Goal: Transaction & Acquisition: Purchase product/service

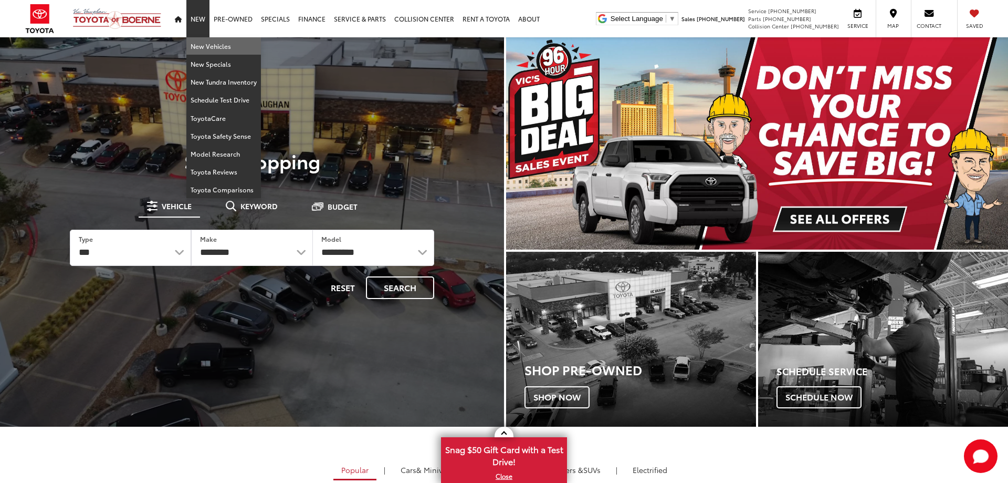
click at [200, 47] on link "New Vehicles" at bounding box center [223, 46] width 75 height 18
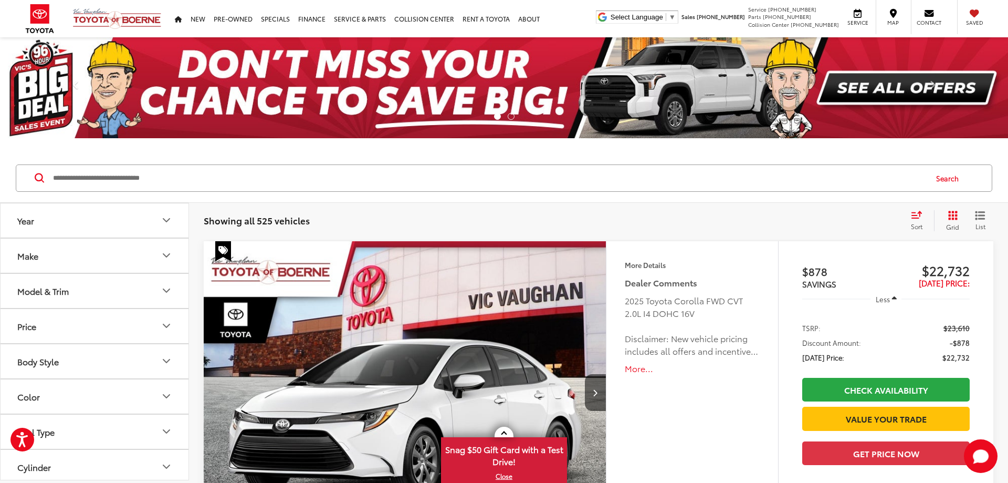
click at [162, 256] on icon "Make" at bounding box center [166, 255] width 13 height 13
click at [44, 294] on img at bounding box center [47, 292] width 29 height 25
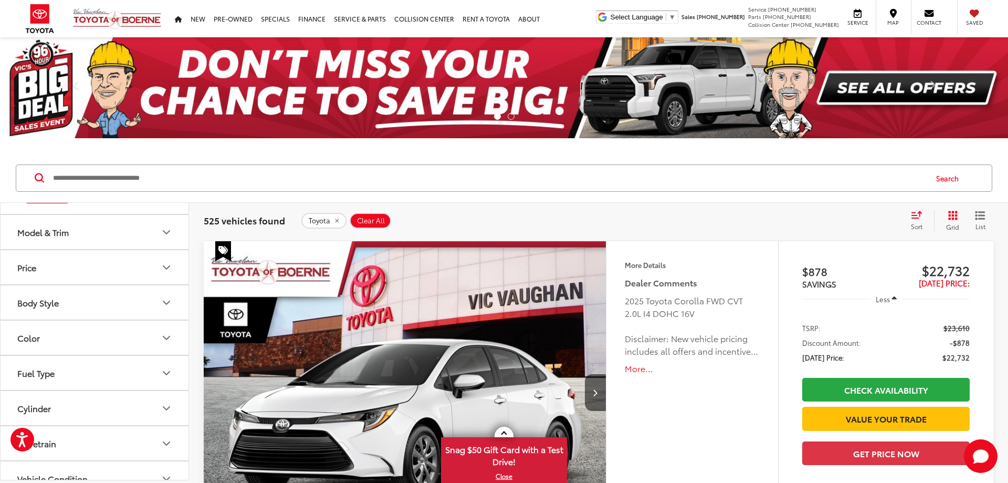
click at [163, 235] on icon "Model & Trim" at bounding box center [166, 232] width 13 height 13
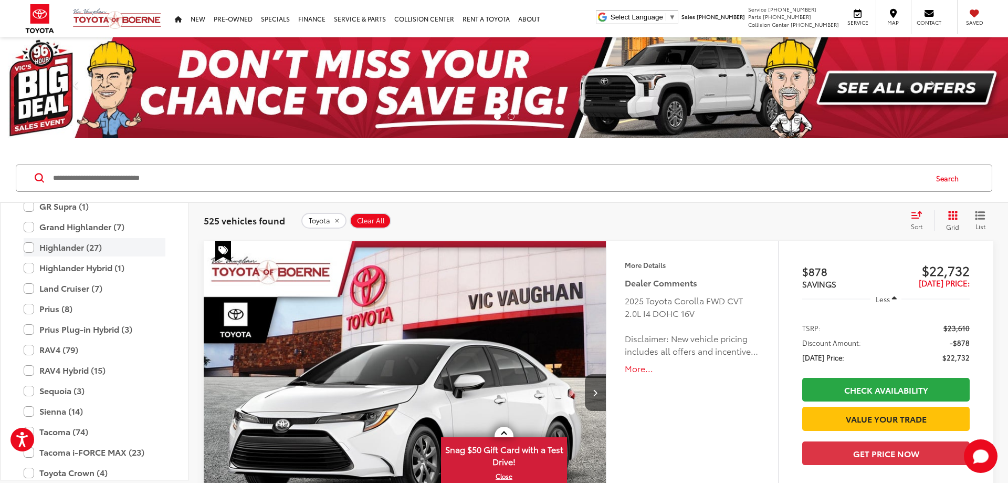
scroll to position [372, 0]
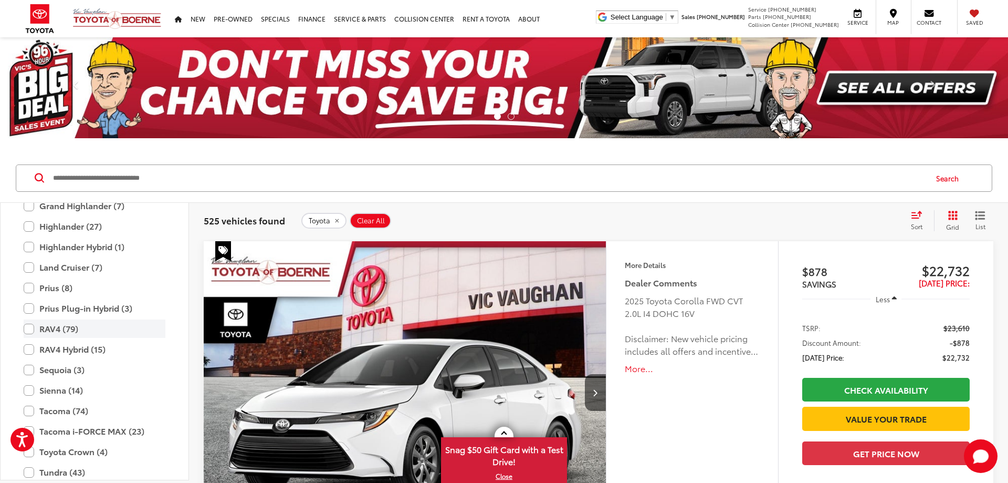
click at [28, 328] on label "RAV4 (79)" at bounding box center [95, 328] width 142 height 18
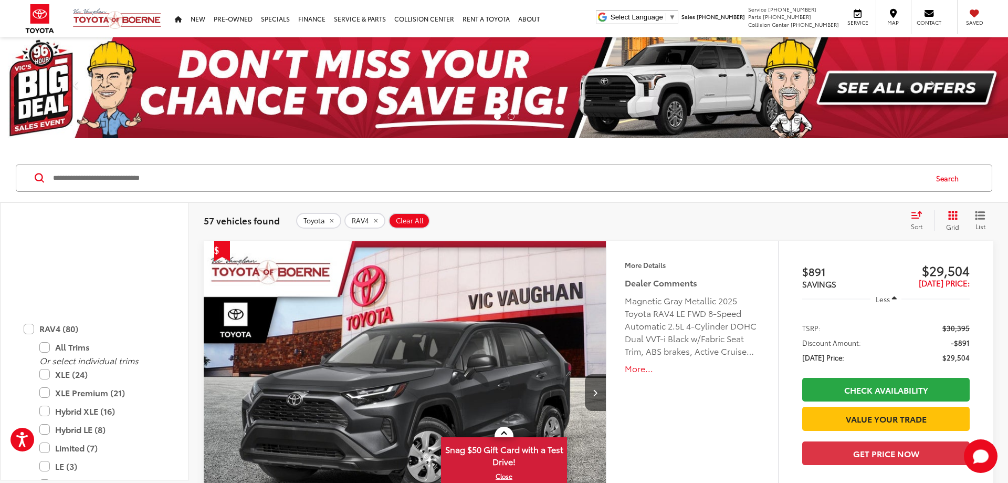
scroll to position [498, 0]
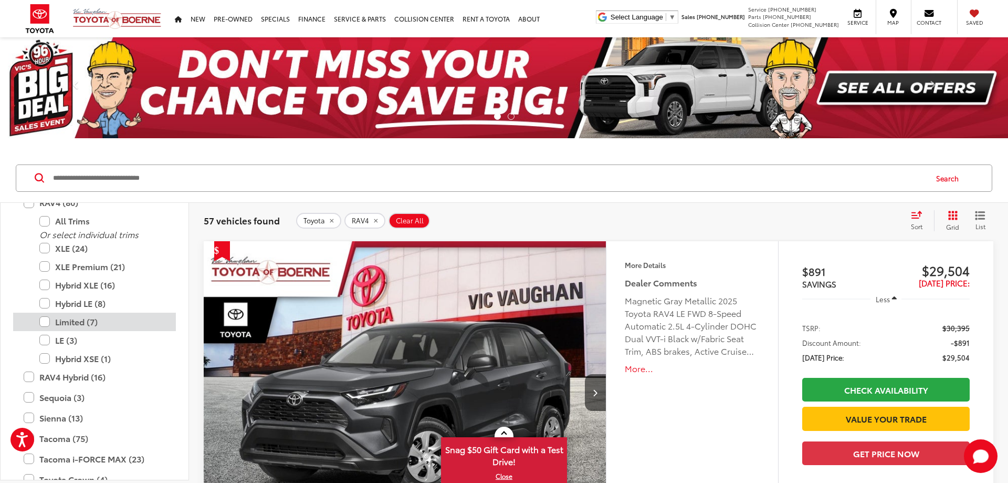
click at [44, 322] on label "Limited (7)" at bounding box center [102, 321] width 126 height 18
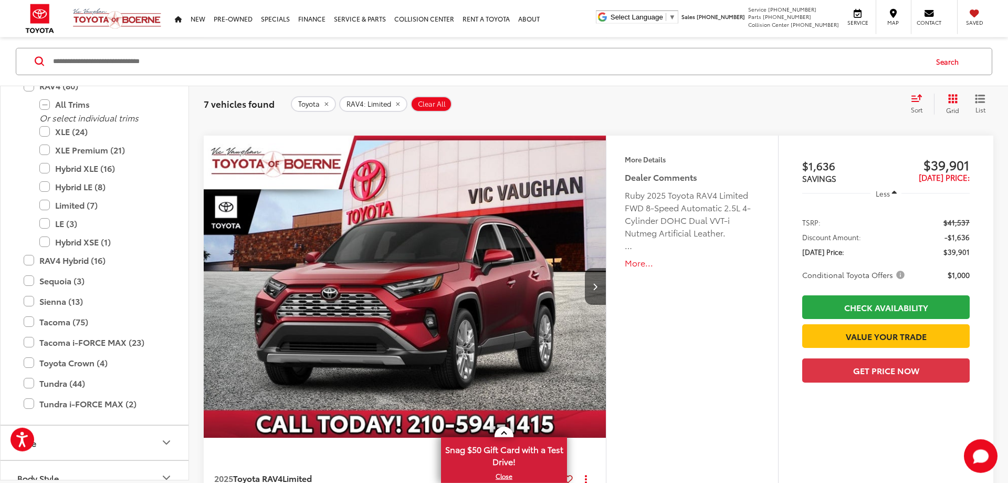
scroll to position [1018, 0]
click at [403, 250] on img "2025 Toyota RAV4 Limited 0" at bounding box center [405, 287] width 404 height 303
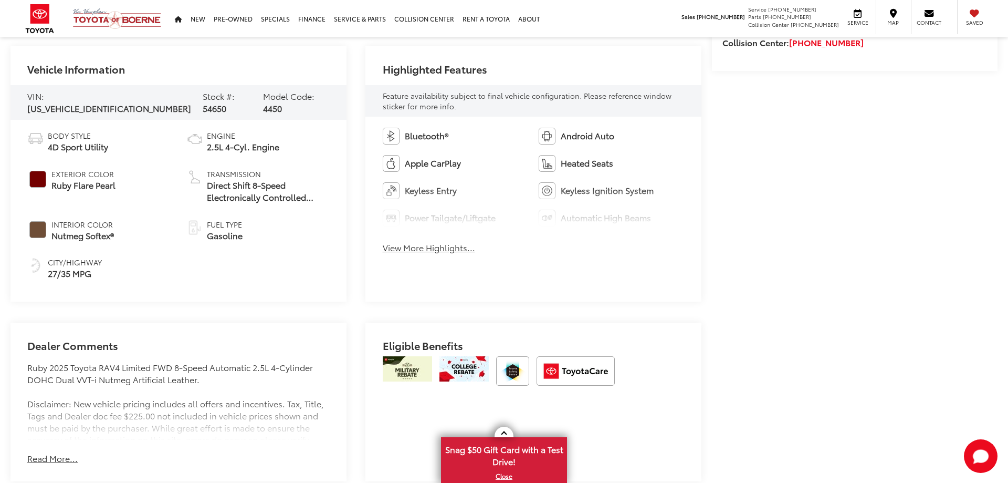
scroll to position [482, 0]
click at [418, 251] on button "View More Highlights..." at bounding box center [429, 248] width 92 height 12
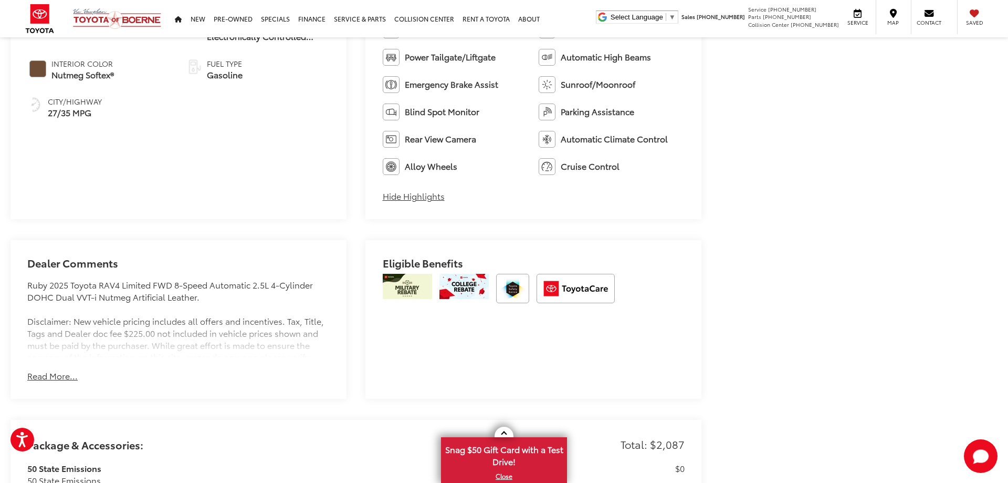
scroll to position [803, 0]
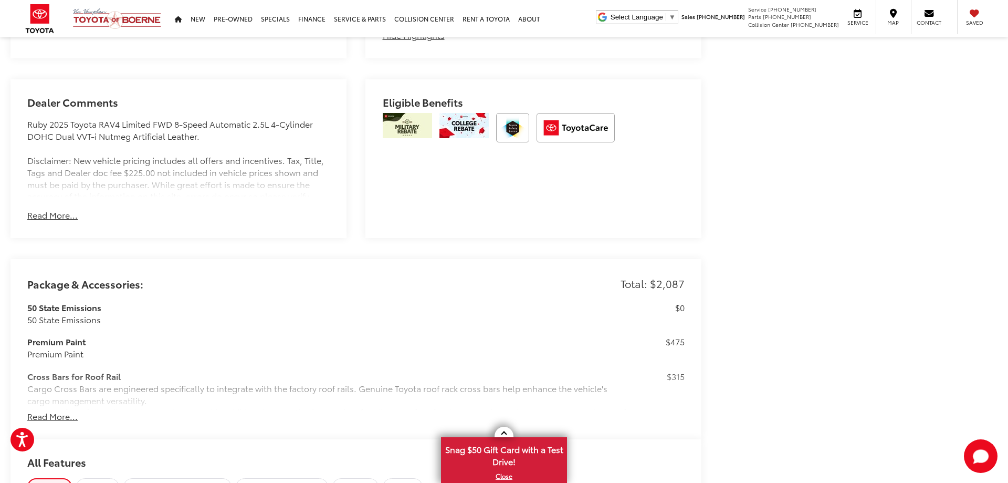
click at [32, 215] on button "Read More..." at bounding box center [52, 215] width 50 height 12
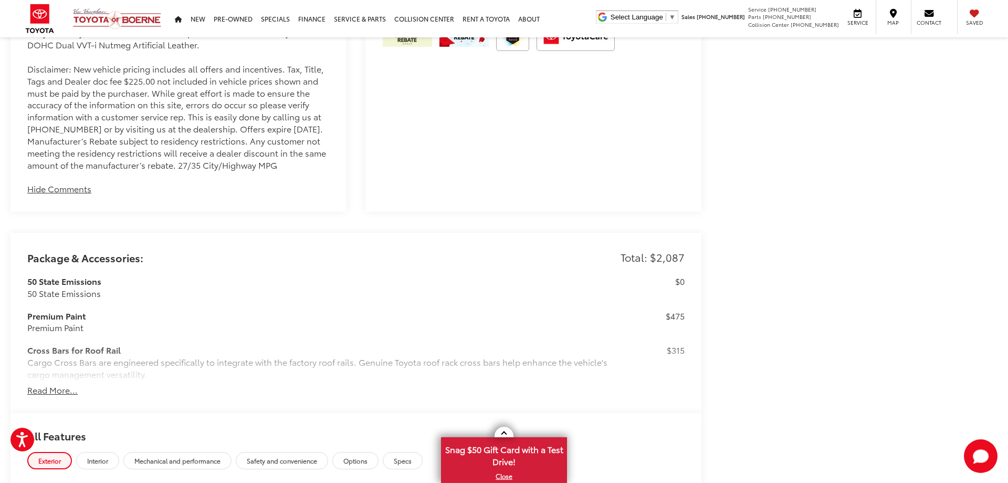
scroll to position [964, 0]
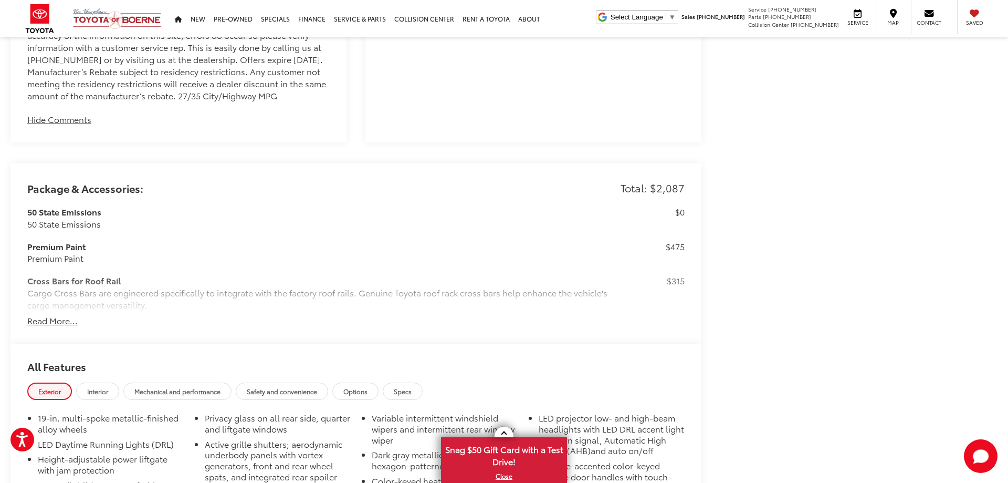
click at [41, 327] on button "Read More..." at bounding box center [52, 321] width 50 height 12
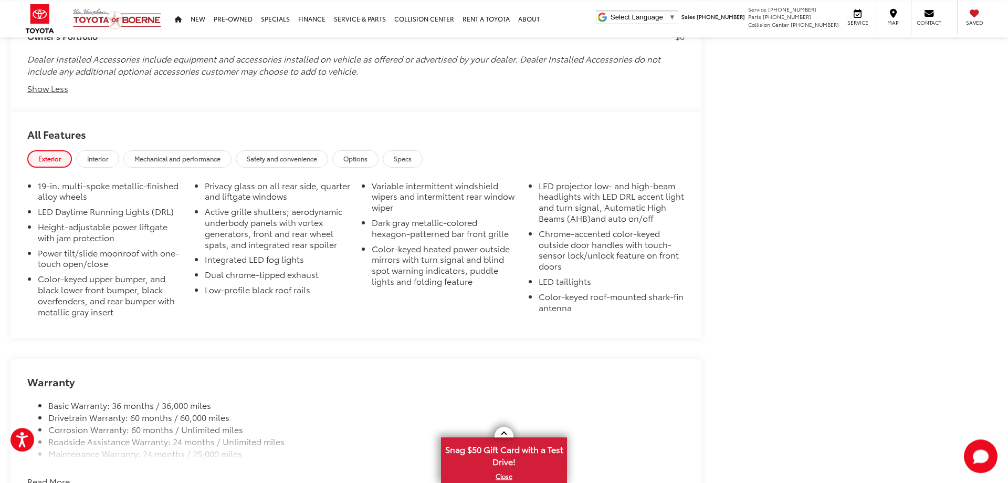
scroll to position [1825, 0]
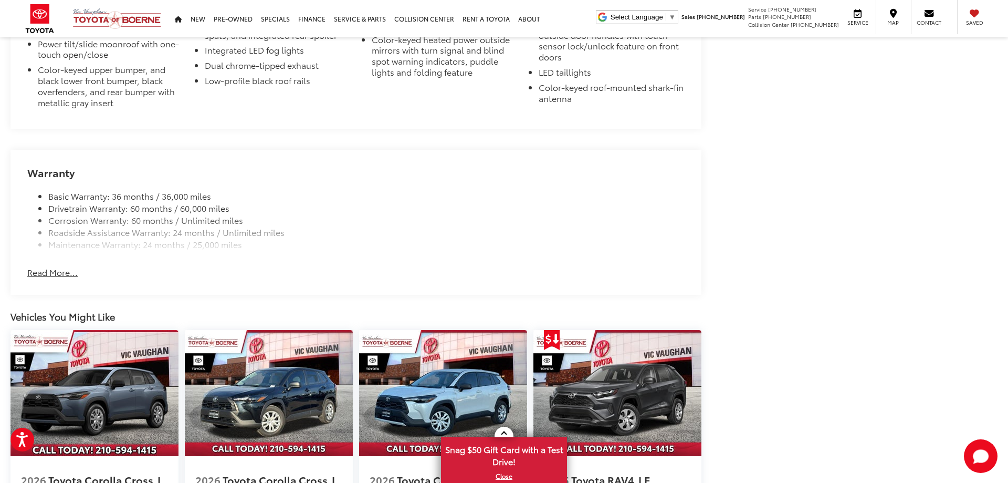
drag, startPoint x: 46, startPoint y: 291, endPoint x: 61, endPoint y: 289, distance: 15.4
click at [47, 278] on button "Read More..." at bounding box center [52, 272] width 50 height 12
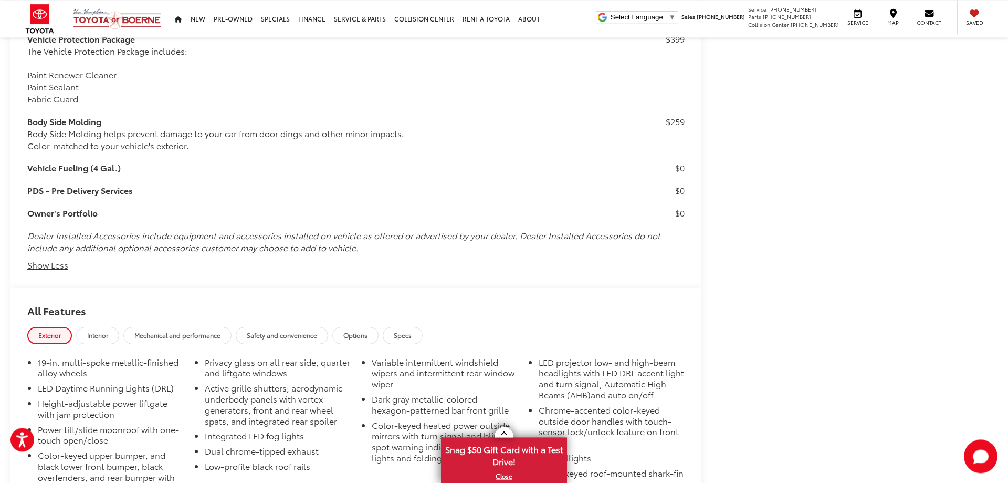
scroll to position [1577, 0]
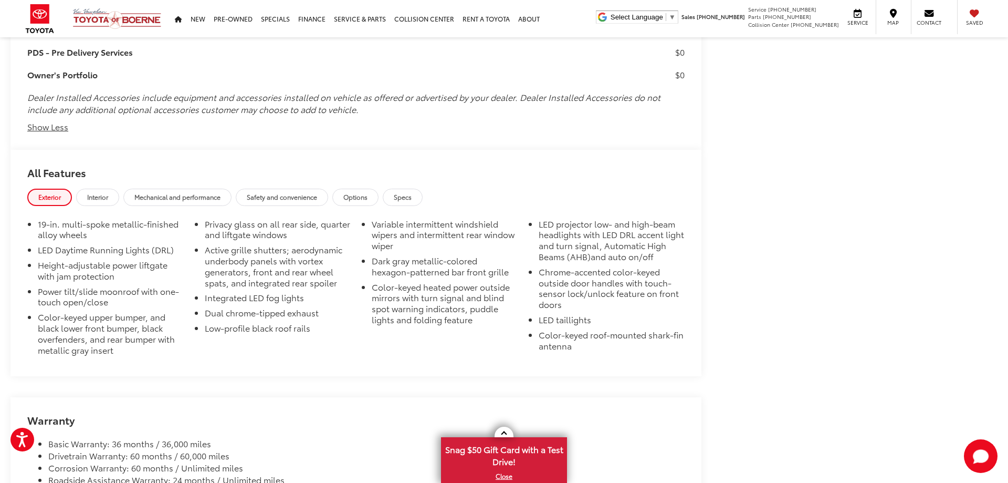
click at [96, 201] on span "Interior" at bounding box center [97, 196] width 21 height 9
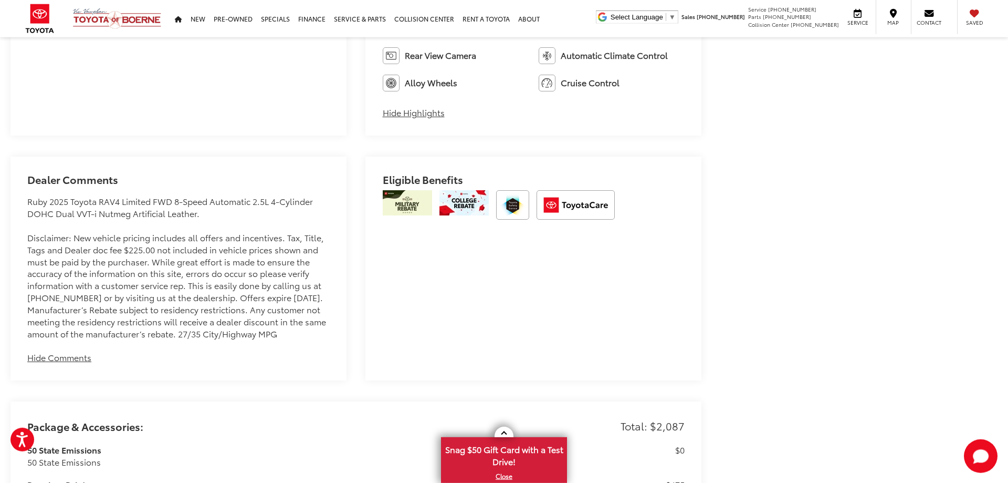
scroll to position [720, 0]
